Goal: Task Accomplishment & Management: Complete application form

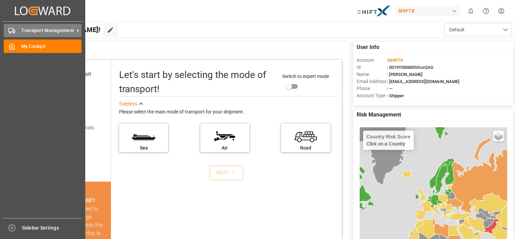
click at [21, 31] on div "Transport Management Transport Management" at bounding box center [43, 30] width 78 height 13
click at [13, 30] on polygon at bounding box center [14, 31] width 2 height 2
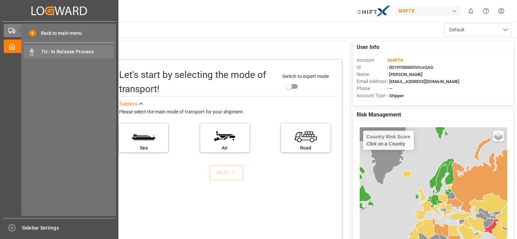
click at [68, 52] on span "TU : In Release Process" at bounding box center [77, 51] width 73 height 7
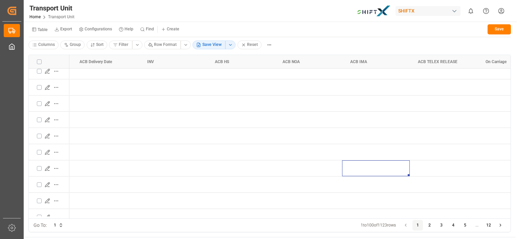
drag, startPoint x: 385, startPoint y: 216, endPoint x: 404, endPoint y: 216, distance: 19.6
click at [404, 216] on div "Terminal POD [GEOGRAPHIC_DATA] ACB Delivery Date" at bounding box center [269, 137] width 481 height 164
click at [365, 128] on div "Press SPACE to select this row." at bounding box center [376, 123] width 68 height 16
click at [362, 94] on div "Press SPACE to select this row." at bounding box center [376, 90] width 68 height 16
click at [359, 76] on div "Press SPACE to select this row." at bounding box center [376, 74] width 68 height 16
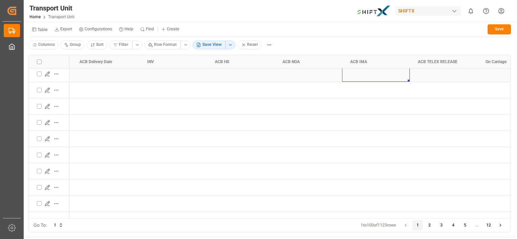
click at [364, 73] on div "Press SPACE to select this row." at bounding box center [376, 74] width 68 height 16
type input "ok"
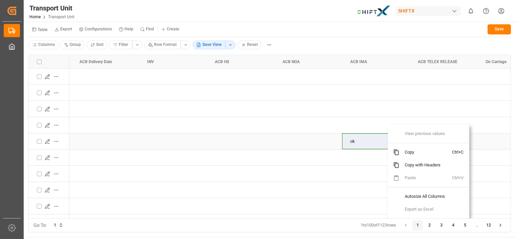
click at [363, 138] on div "ok" at bounding box center [376, 142] width 68 height 16
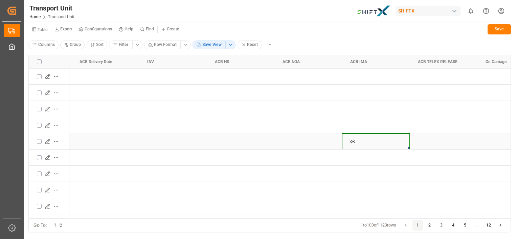
click at [363, 138] on div "ok" at bounding box center [376, 142] width 68 height 16
click at [361, 142] on input "ok" at bounding box center [375, 145] width 57 height 12
click at [164, 45] on html "Created by potrace 1.15, written by [PERSON_NAME] [DATE]-[DATE] Created by potr…" at bounding box center [258, 119] width 517 height 239
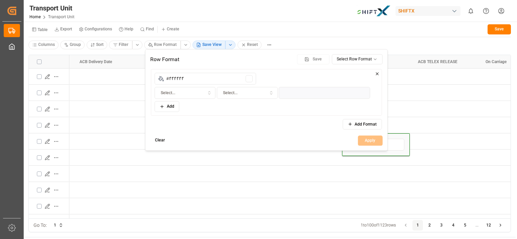
click at [313, 173] on html "Created by potrace 1.15, written by [PERSON_NAME] [DATE]-[DATE] Created by potr…" at bounding box center [258, 119] width 517 height 239
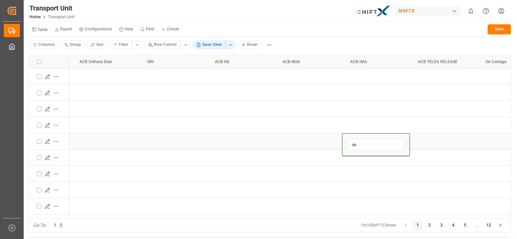
click at [423, 150] on div "Press SPACE to select this row." at bounding box center [443, 158] width 68 height 16
click at [361, 141] on div "ok" at bounding box center [376, 142] width 68 height 16
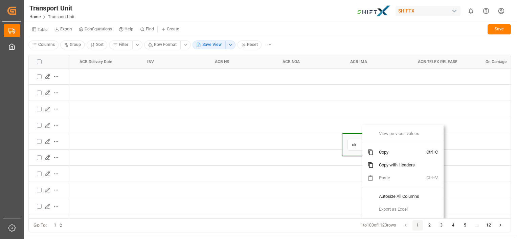
click at [358, 140] on input "ok" at bounding box center [375, 145] width 57 height 12
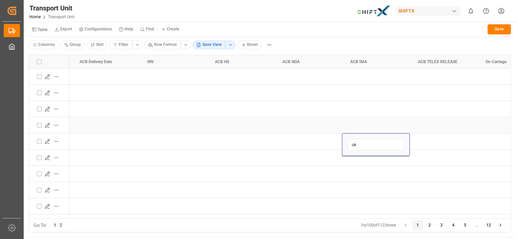
click at [365, 124] on div "Press SPACE to select this row." at bounding box center [376, 125] width 68 height 16
click at [366, 105] on div "Press SPACE to select this row." at bounding box center [376, 109] width 68 height 16
click at [365, 89] on div "Press SPACE to select this row." at bounding box center [376, 93] width 68 height 16
click at [361, 73] on div "Press SPACE to select this row." at bounding box center [376, 77] width 68 height 16
click at [418, 75] on div "Press SPACE to select this row." at bounding box center [443, 77] width 68 height 16
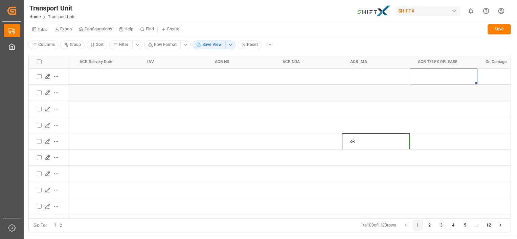
click at [443, 97] on div "Press SPACE to select this row." at bounding box center [443, 93] width 68 height 16
click at [450, 123] on div "Press SPACE to select this row." at bounding box center [443, 125] width 68 height 16
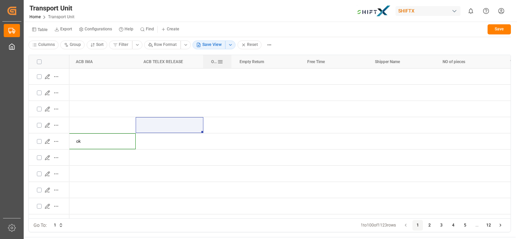
drag, startPoint x: 269, startPoint y: 59, endPoint x: 230, endPoint y: 64, distance: 39.6
click at [230, 64] on div at bounding box center [231, 62] width 3 height 14
drag, startPoint x: 230, startPoint y: 60, endPoint x: 261, endPoint y: 62, distance: 31.5
click at [261, 62] on div at bounding box center [261, 62] width 3 height 14
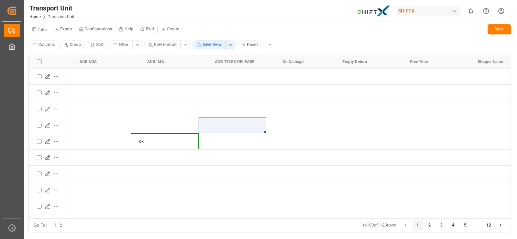
scroll to position [0, 1170]
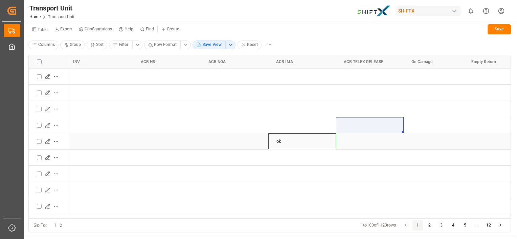
click at [279, 144] on div "ok" at bounding box center [302, 142] width 68 height 16
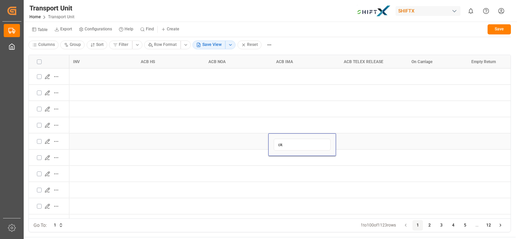
type input "o"
click at [297, 179] on div "Press SPACE to select this row." at bounding box center [302, 174] width 68 height 16
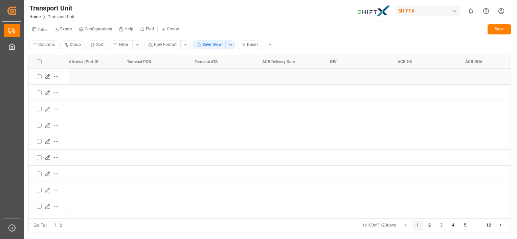
click at [288, 74] on div "Press SPACE to select this row." at bounding box center [288, 77] width 68 height 16
click at [311, 78] on icon "Press SPACE to select this row." at bounding box center [308, 80] width 5 height 5
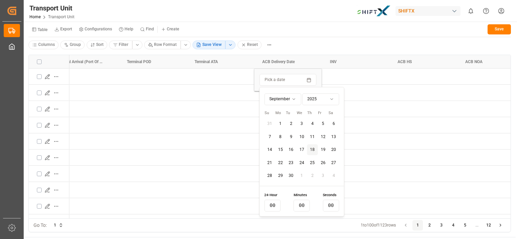
click at [296, 127] on button "3" at bounding box center [301, 124] width 11 height 11
type input "10"
type input "16"
type input "30"
click at [399, 114] on div "Press SPACE to select this row." at bounding box center [423, 109] width 68 height 16
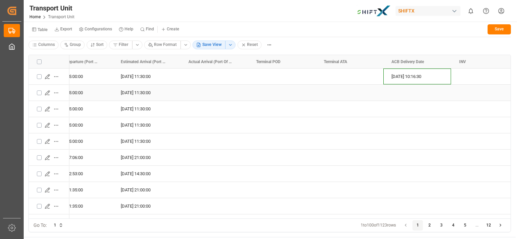
click at [339, 93] on div "Press SPACE to select this row." at bounding box center [349, 93] width 68 height 16
click at [358, 93] on div "Press SPACE to select this row." at bounding box center [349, 93] width 68 height 16
click at [373, 98] on button "Pick a date" at bounding box center [349, 96] width 57 height 12
click at [373, 95] on button "Pick a date" at bounding box center [349, 96] width 57 height 12
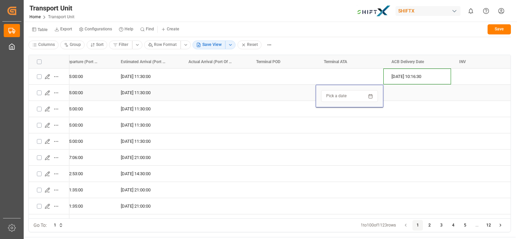
click at [371, 96] on icon "Press SPACE to select this row." at bounding box center [370, 96] width 4 height 0
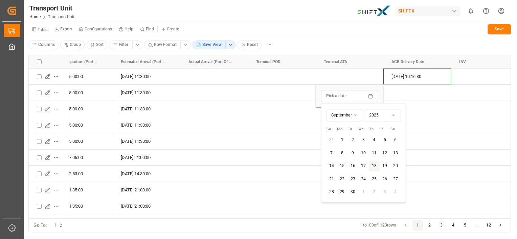
click at [349, 145] on button "2" at bounding box center [352, 140] width 11 height 11
click at [300, 198] on div "Press SPACE to select this row." at bounding box center [282, 206] width 68 height 16
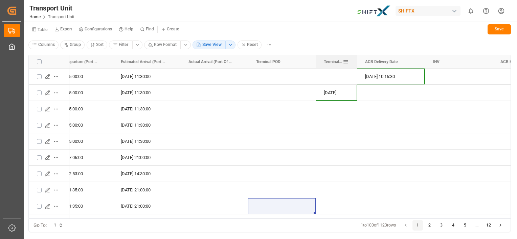
drag, startPoint x: 383, startPoint y: 59, endPoint x: 355, endPoint y: 64, distance: 28.0
click at [355, 64] on div at bounding box center [356, 62] width 3 height 14
drag, startPoint x: 422, startPoint y: 59, endPoint x: 405, endPoint y: 60, distance: 16.9
click at [405, 60] on div at bounding box center [406, 62] width 3 height 14
click at [383, 126] on div "Press SPACE to select this row." at bounding box center [380, 125] width 51 height 16
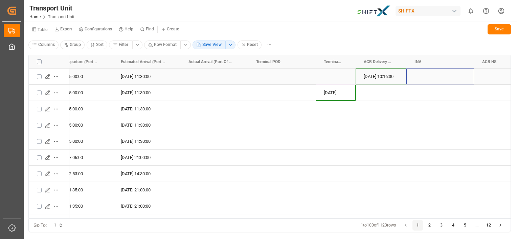
click at [441, 75] on div "Press SPACE to select this row." at bounding box center [440, 77] width 68 height 16
type input "ok"
click at [505, 112] on div "Press SPACE to select this row." at bounding box center [508, 109] width 68 height 16
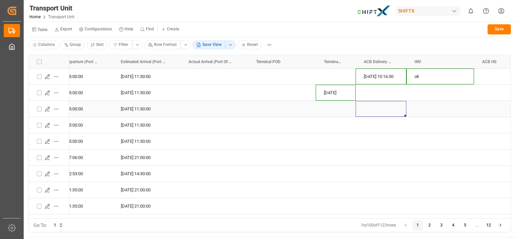
click at [379, 112] on div "Press SPACE to select this row." at bounding box center [380, 109] width 51 height 16
click at [380, 111] on div "Press SPACE to select this row." at bounding box center [380, 109] width 51 height 16
click at [402, 107] on div "Press SPACE to select this row." at bounding box center [380, 109] width 51 height 16
click at [387, 107] on div "Press SPACE to select this row." at bounding box center [380, 109] width 51 height 16
click at [386, 110] on div "Press SPACE to select this row." at bounding box center [380, 109] width 51 height 16
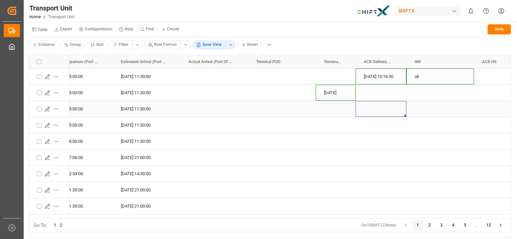
click at [386, 110] on div "Press SPACE to select this row." at bounding box center [380, 109] width 51 height 16
click at [395, 112] on icon "Press SPACE to select this row." at bounding box center [393, 112] width 5 height 5
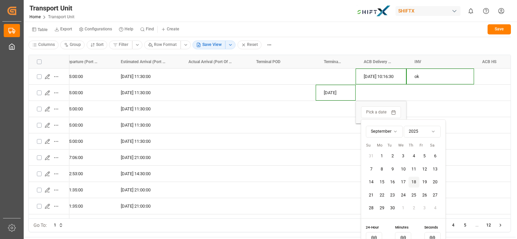
drag, startPoint x: 390, startPoint y: 162, endPoint x: 395, endPoint y: 153, distance: 10.4
click at [390, 162] on tbody "31 1 2 3 4 5 6 7 8 9 10 11 12 13 14 15 16 17 18 19 20 21 22 23 24 25 26 27 28 2…" at bounding box center [402, 181] width 75 height 65
drag, startPoint x: 413, startPoint y: 171, endPoint x: 415, endPoint y: 165, distance: 7.1
click at [413, 172] on button "11" at bounding box center [413, 169] width 11 height 10
type input "10"
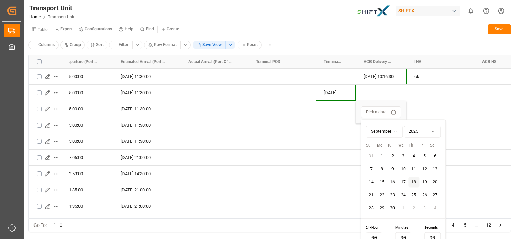
type input "17"
type input "48"
click at [440, 118] on div "Press SPACE to select this row." at bounding box center [440, 125] width 68 height 16
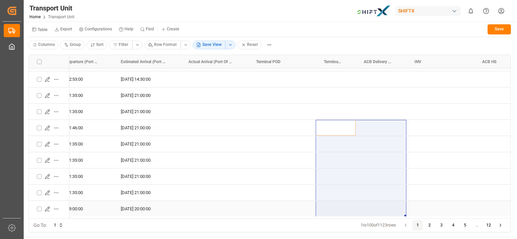
drag, startPoint x: 336, startPoint y: 216, endPoint x: 357, endPoint y: 203, distance: 24.9
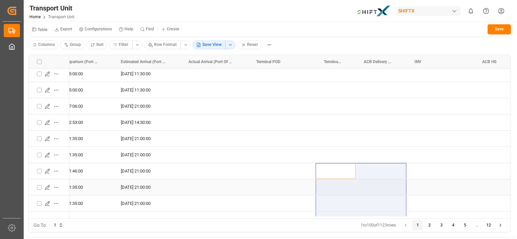
scroll to position [0, 0]
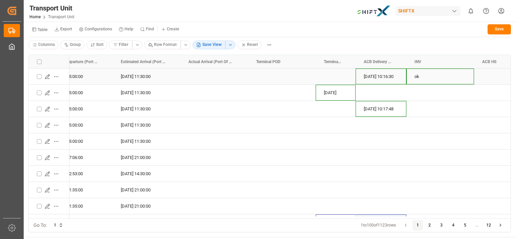
click at [448, 92] on div "Press SPACE to select this row." at bounding box center [440, 93] width 68 height 16
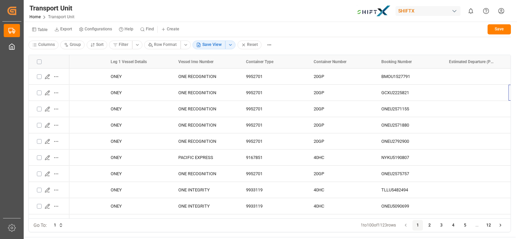
scroll to position [0, 237]
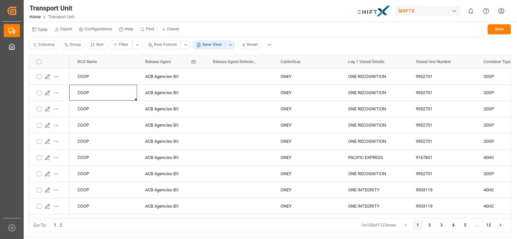
click at [161, 57] on div "Release Agent" at bounding box center [167, 62] width 45 height 14
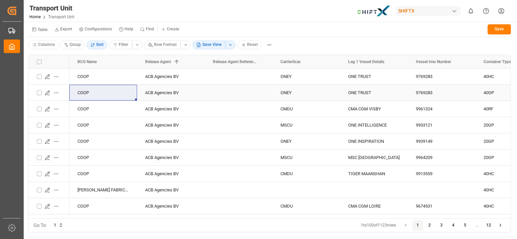
click at [159, 94] on div "ACB Agencies BV" at bounding box center [171, 93] width 68 height 16
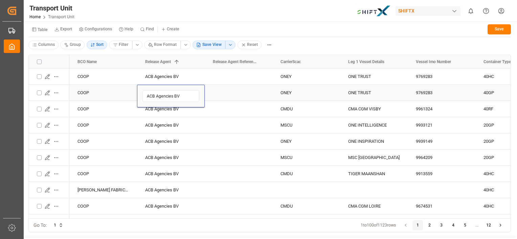
click at [85, 92] on div "COOP" at bounding box center [103, 93] width 68 height 16
click at [184, 90] on div "ACB Agencies BV" at bounding box center [171, 93] width 68 height 16
click at [46, 92] on icon "Press SPACE to select this row." at bounding box center [47, 92] width 5 height 5
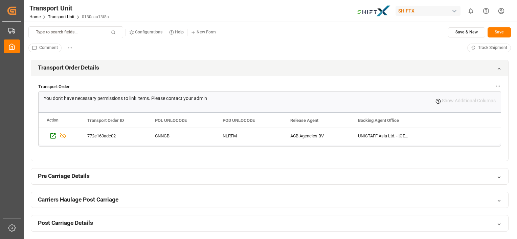
scroll to position [135, 0]
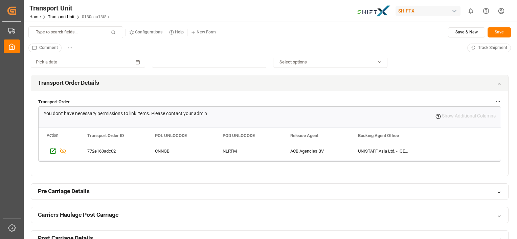
click at [60, 82] on h2 "Transport Order Details" at bounding box center [68, 83] width 61 height 8
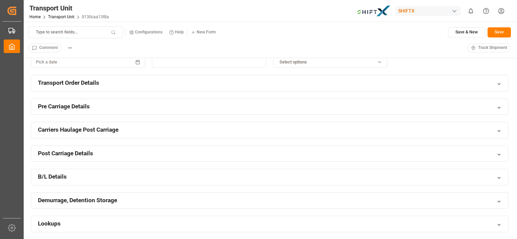
click at [77, 128] on h2 "Carriers Haulage Post Carriage" at bounding box center [78, 130] width 80 height 8
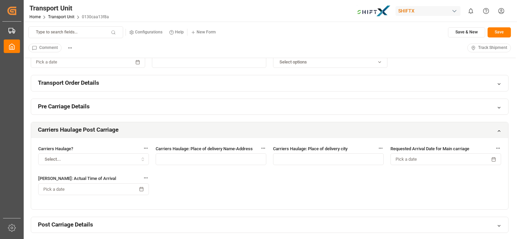
click at [120, 155] on button "Select..." at bounding box center [93, 159] width 111 height 12
click at [199, 158] on input "text" at bounding box center [210, 159] width 111 height 12
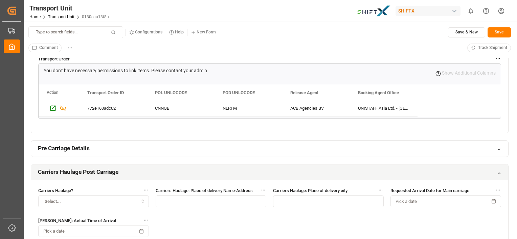
scroll to position [203, 0]
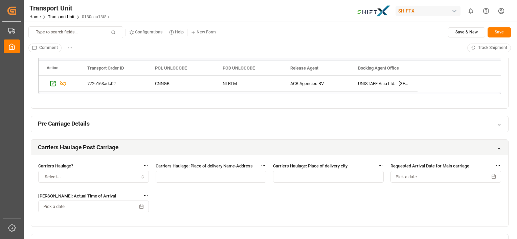
click at [179, 172] on input "text" at bounding box center [210, 177] width 111 height 12
click at [143, 174] on icon "button" at bounding box center [142, 177] width 5 height 6
click at [202, 206] on div "Carriers Haulage? Select... Carriers Haulage: Place of delivery Name-Address Ca…" at bounding box center [269, 190] width 477 height 71
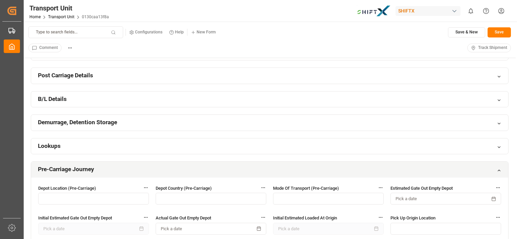
scroll to position [372, 0]
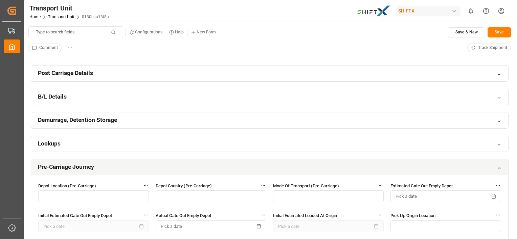
click at [68, 165] on h2 "Pre-Carriage Journey" at bounding box center [66, 167] width 56 height 8
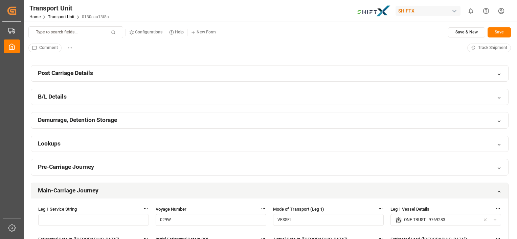
click at [65, 187] on h2 "Main-Carriage Journey" at bounding box center [68, 191] width 61 height 8
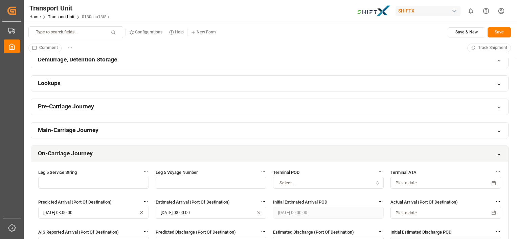
scroll to position [439, 0]
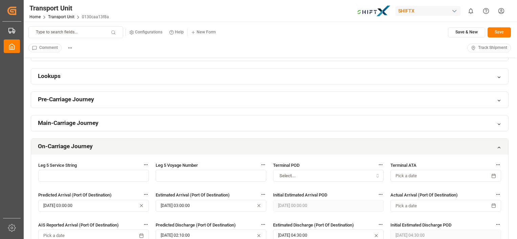
click at [74, 145] on h2 "On-Carriage Journey" at bounding box center [65, 146] width 55 height 8
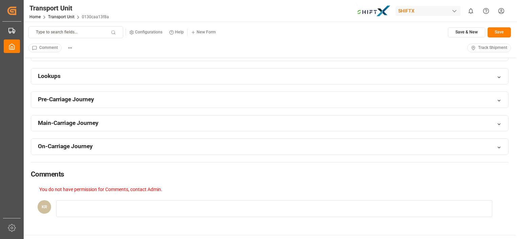
scroll to position [406, 0]
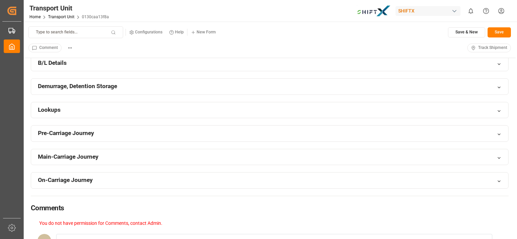
click at [88, 78] on div "Demurrage, Detention Storage" at bounding box center [269, 86] width 477 height 17
click at [85, 82] on h2 "Demurrage, Detention Storage" at bounding box center [77, 86] width 79 height 8
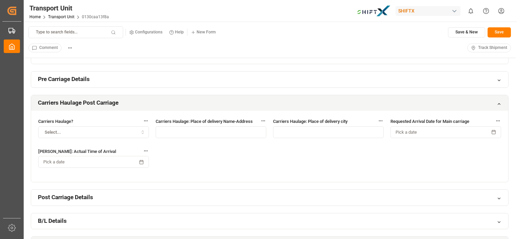
scroll to position [237, 0]
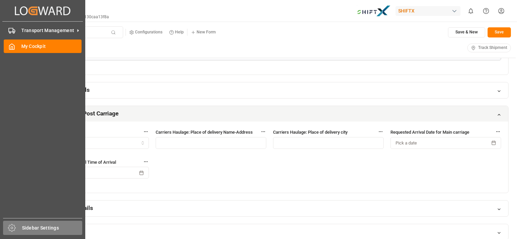
click at [47, 227] on span "Sidebar Settings" at bounding box center [52, 228] width 61 height 7
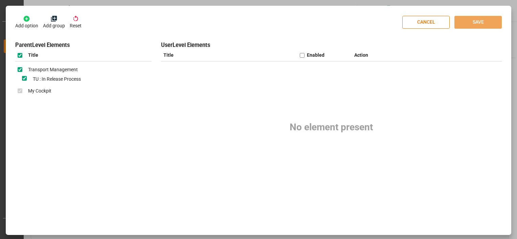
click at [339, 173] on div "No element present" at bounding box center [331, 127] width 340 height 131
click at [432, 22] on button "CANCEL" at bounding box center [425, 22] width 47 height 13
checkbox input "false"
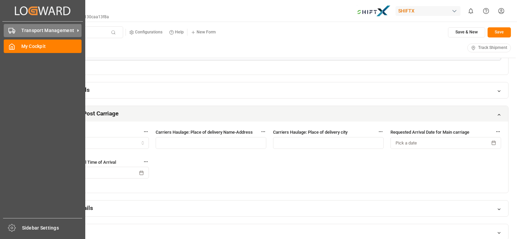
click at [6, 27] on div at bounding box center [9, 30] width 11 height 7
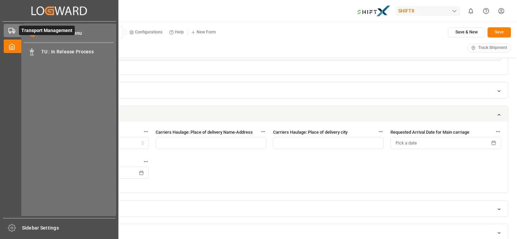
click at [32, 31] on span at bounding box center [32, 33] width 7 height 7
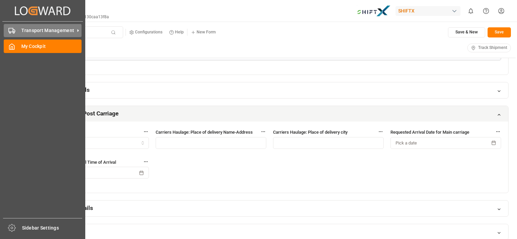
click at [32, 31] on span "Transport Management" at bounding box center [47, 30] width 53 height 7
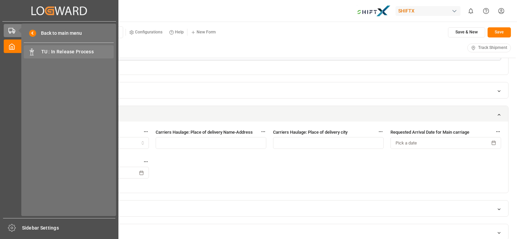
click at [54, 51] on span "TU : In Release Process" at bounding box center [77, 51] width 73 height 7
